Goal: Find specific page/section: Find specific page/section

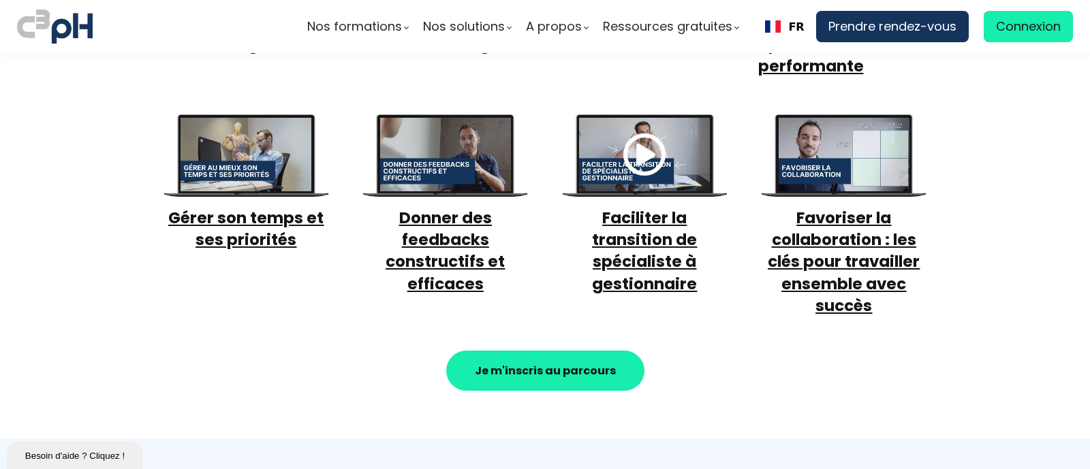
scroll to position [575, 0]
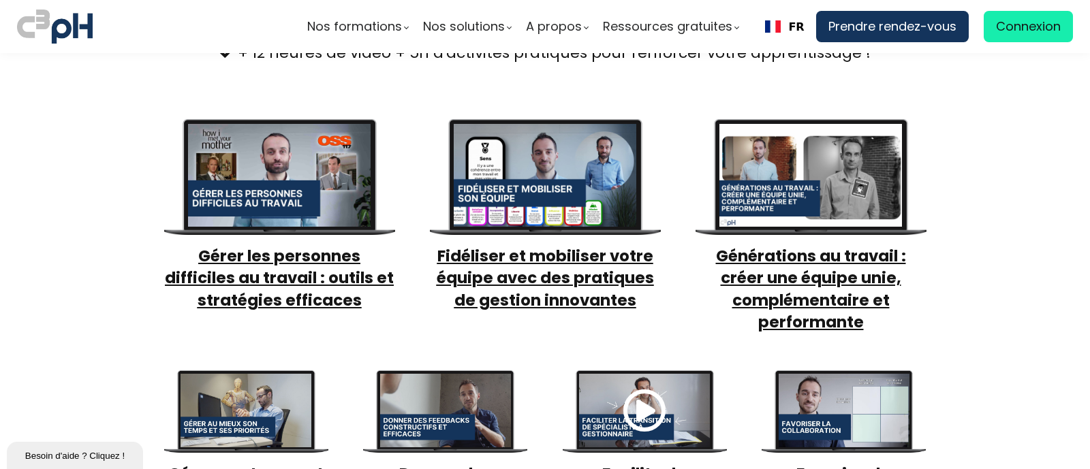
click at [74, 277] on section "Vos 7 thèmes de formation e-learning + 12 heures de vidéo + 5h d'activités prat…" at bounding box center [545, 311] width 1090 height 768
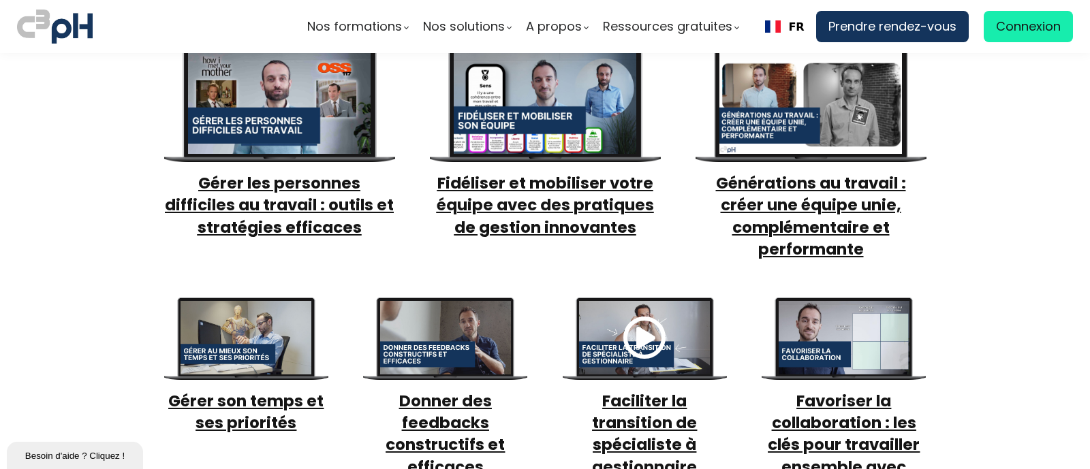
scroll to position [630, 0]
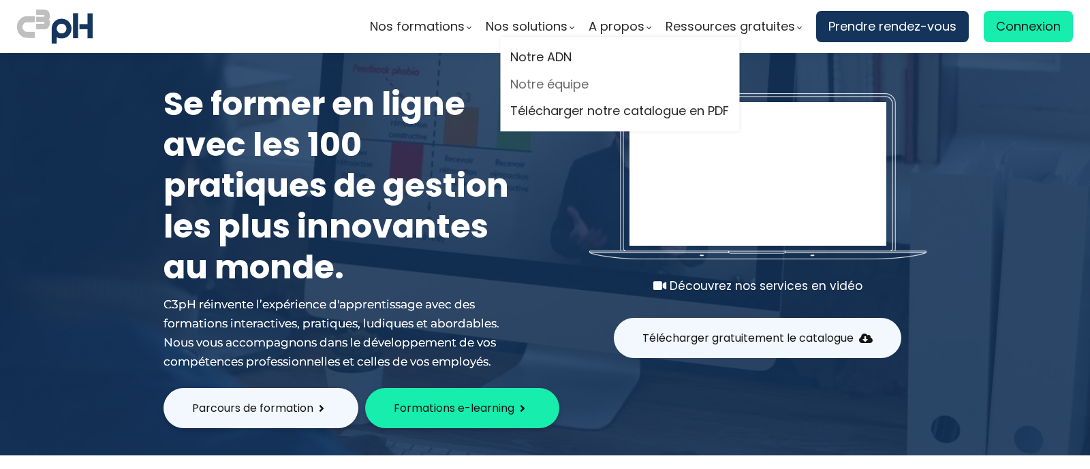
click at [543, 81] on link "Notre équipe" at bounding box center [619, 84] width 219 height 20
click at [523, 85] on link "Notre équipe" at bounding box center [619, 84] width 219 height 20
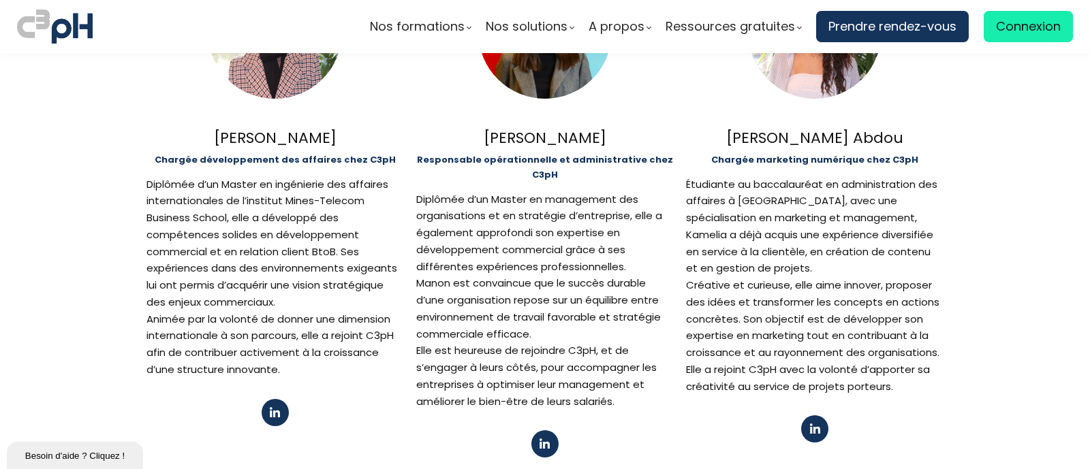
scroll to position [767, 0]
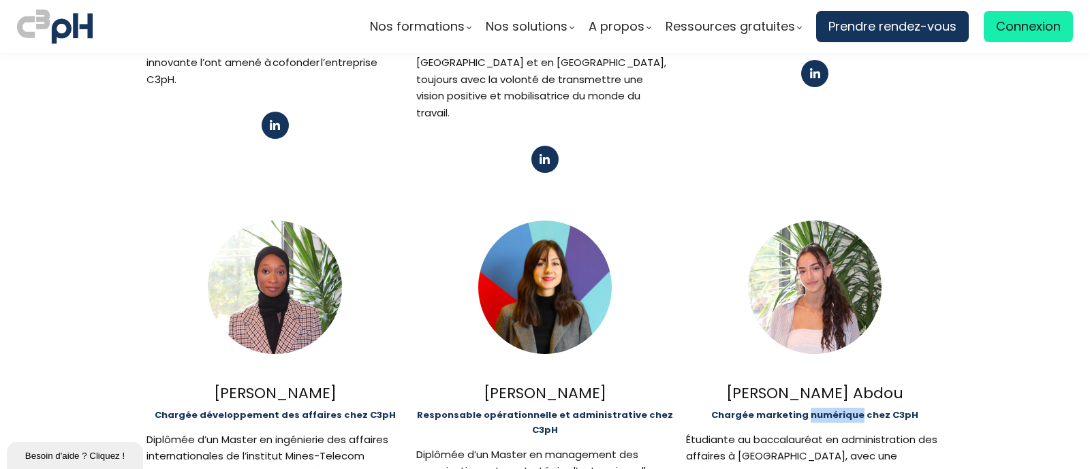
drag, startPoint x: 807, startPoint y: 383, endPoint x: 987, endPoint y: 375, distance: 180.1
click at [856, 409] on strong "Chargée marketing numérique chez C3pH" at bounding box center [814, 415] width 207 height 13
click at [980, 280] on section "Une expertise diversifiée Au service de vos projets de formation Issus du domai…" at bounding box center [545, 39] width 1090 height 1505
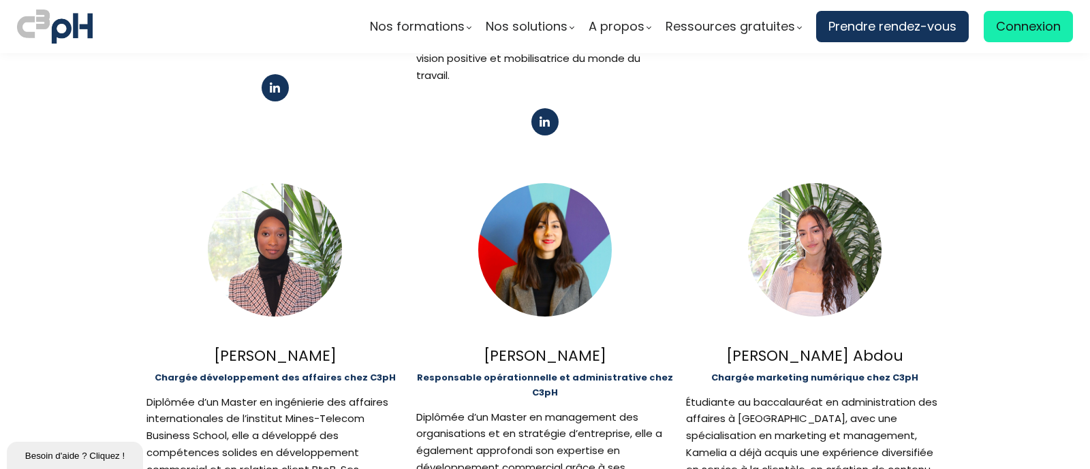
scroll to position [1060, 0]
